Goal: Transaction & Acquisition: Purchase product/service

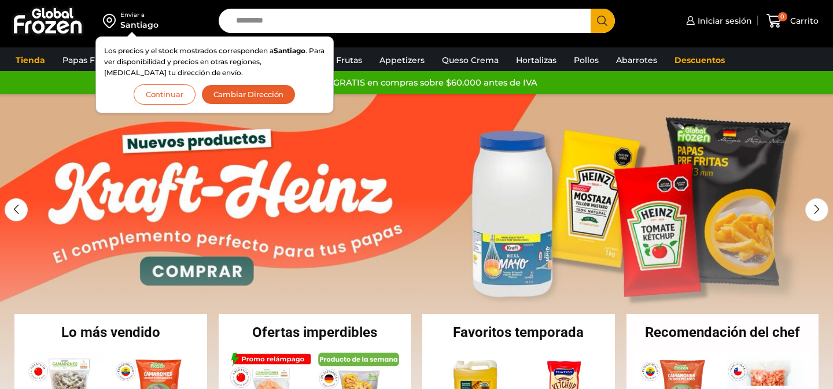
click at [186, 100] on button "Continuar" at bounding box center [165, 94] width 62 height 20
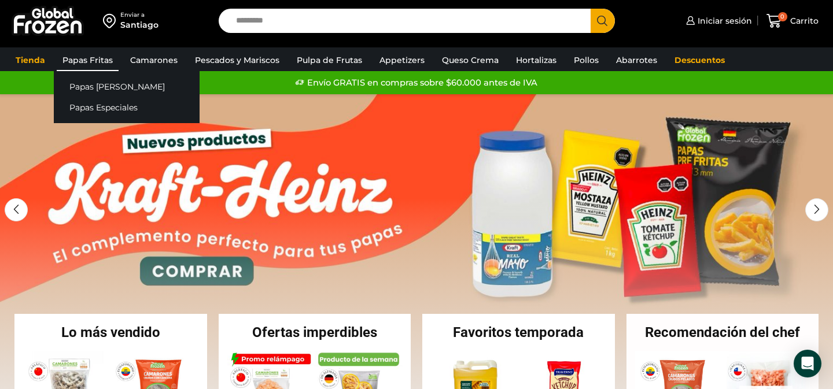
click at [101, 64] on link "Papas Fritas" at bounding box center [88, 60] width 62 height 22
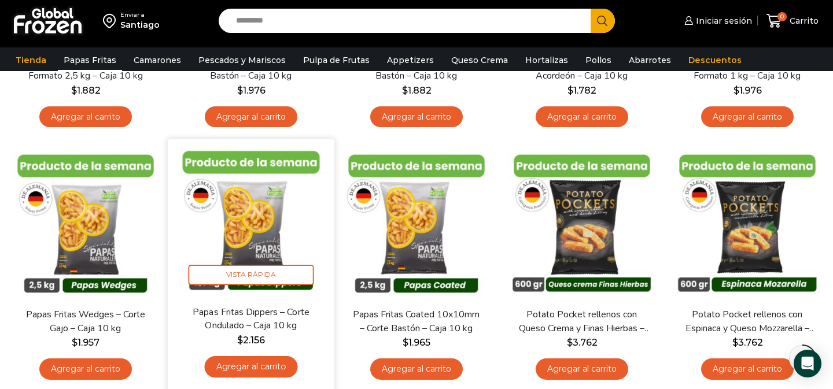
scroll to position [273, 0]
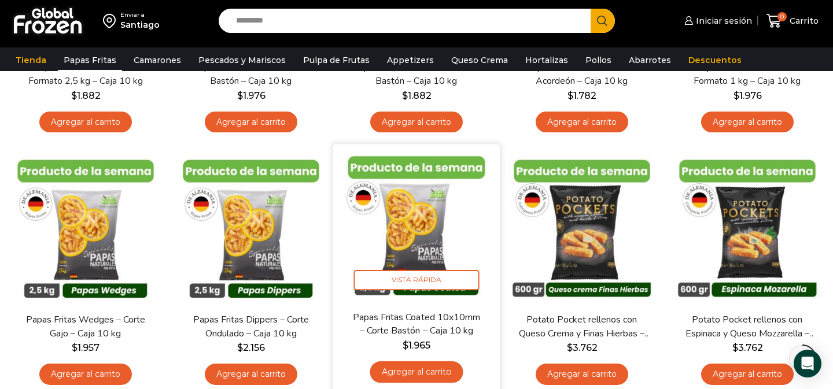
click at [439, 234] on img at bounding box center [416, 227] width 149 height 149
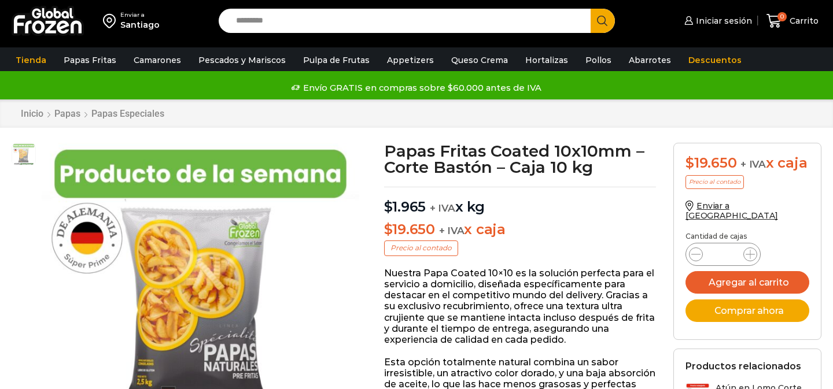
scroll to position [1, 0]
click at [15, 183] on img at bounding box center [23, 181] width 23 height 23
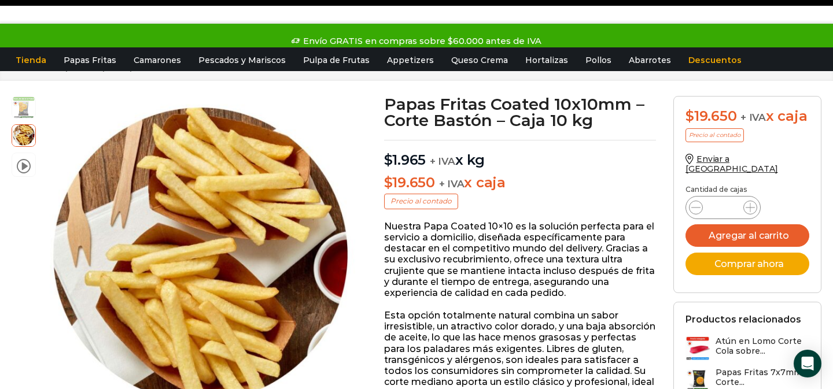
scroll to position [0, 0]
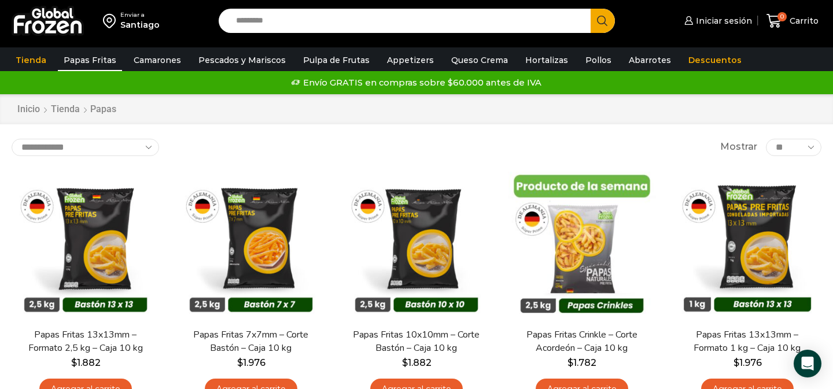
click at [102, 111] on h1 "Papas" at bounding box center [103, 109] width 26 height 11
click at [145, 148] on select "**********" at bounding box center [86, 147] width 148 height 17
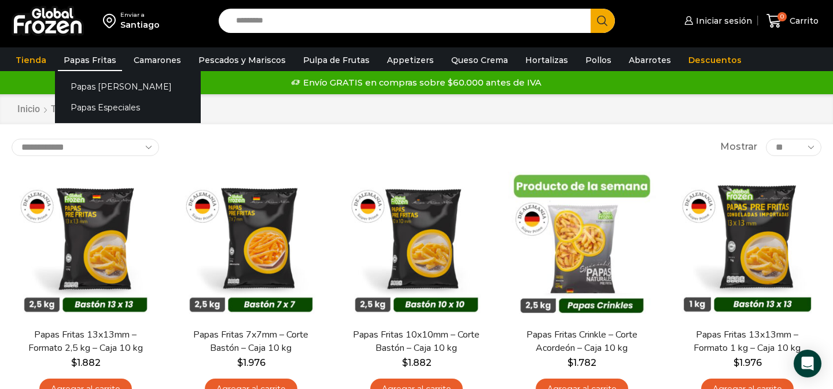
click at [97, 66] on link "Papas Fritas" at bounding box center [90, 60] width 64 height 22
click at [100, 109] on link "Papas Especiales" at bounding box center [128, 107] width 146 height 21
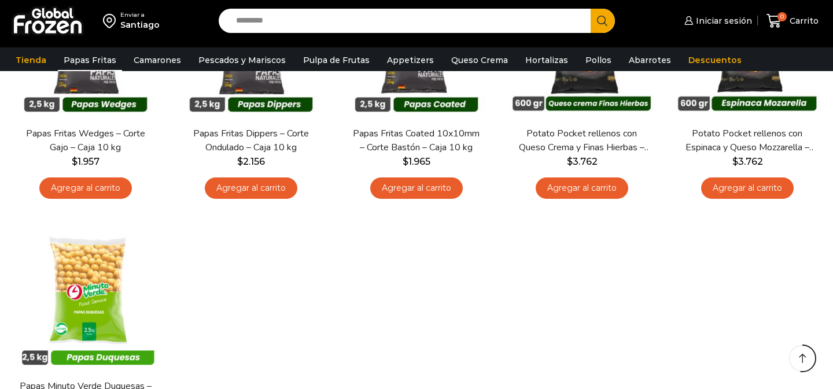
scroll to position [472, 0]
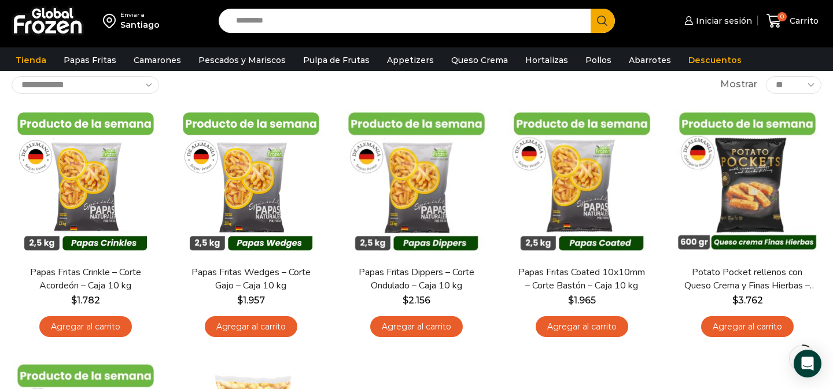
scroll to position [52, 0]
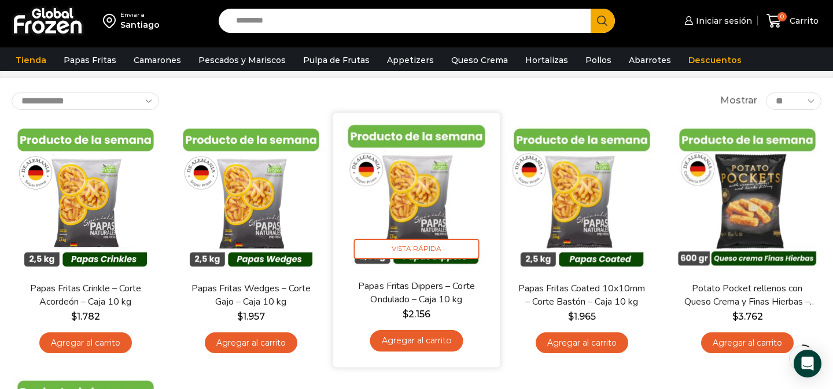
click at [421, 220] on img at bounding box center [416, 196] width 149 height 149
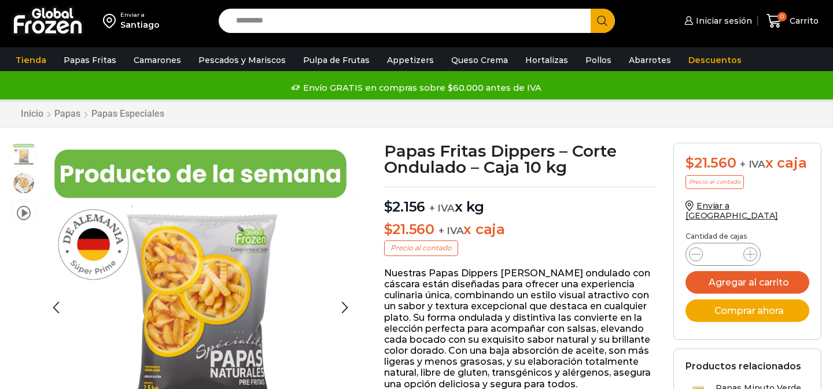
scroll to position [1, 0]
click at [20, 185] on img at bounding box center [23, 181] width 23 height 23
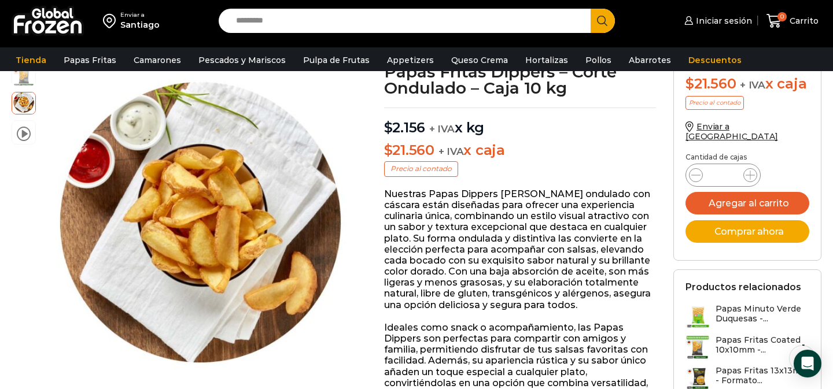
scroll to position [16, 0]
